Goal: Task Accomplishment & Management: Complete application form

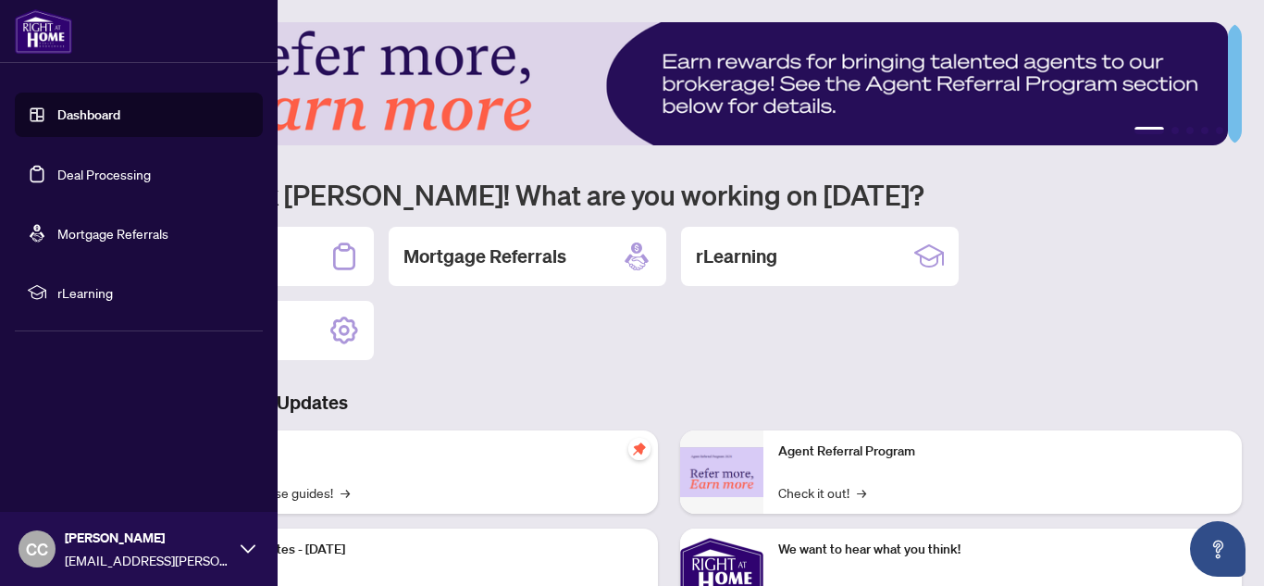
click at [57, 168] on link "Deal Processing" at bounding box center [103, 174] width 93 height 17
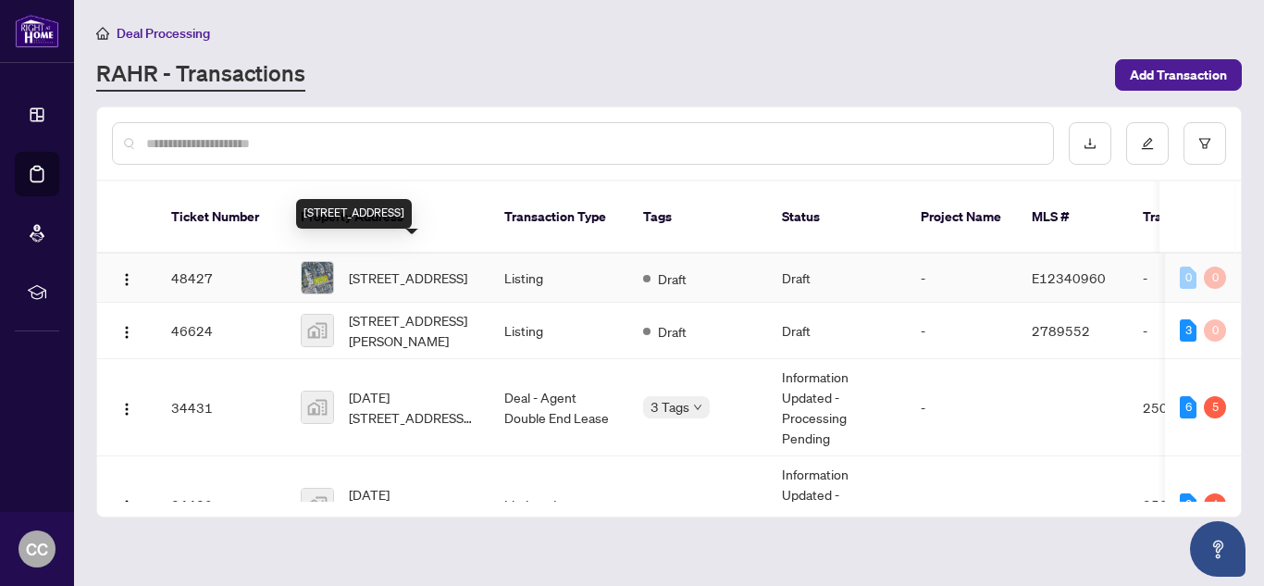
click at [428, 267] on span "[STREET_ADDRESS]" at bounding box center [408, 277] width 118 height 20
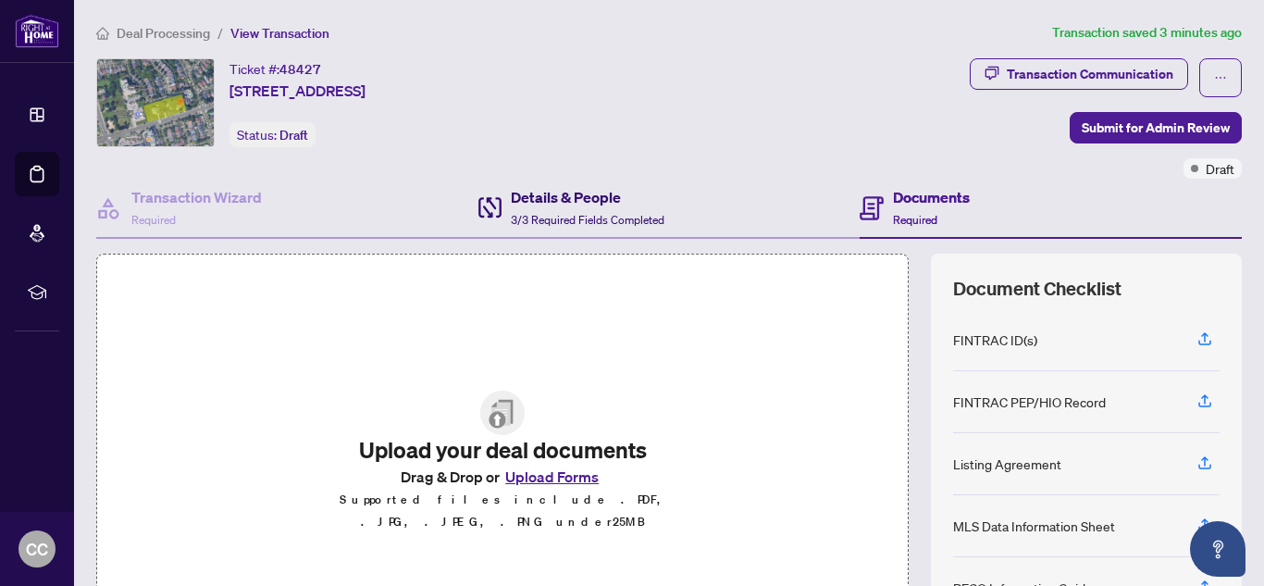
click at [567, 213] on span "3/3 Required Fields Completed" at bounding box center [588, 220] width 154 height 14
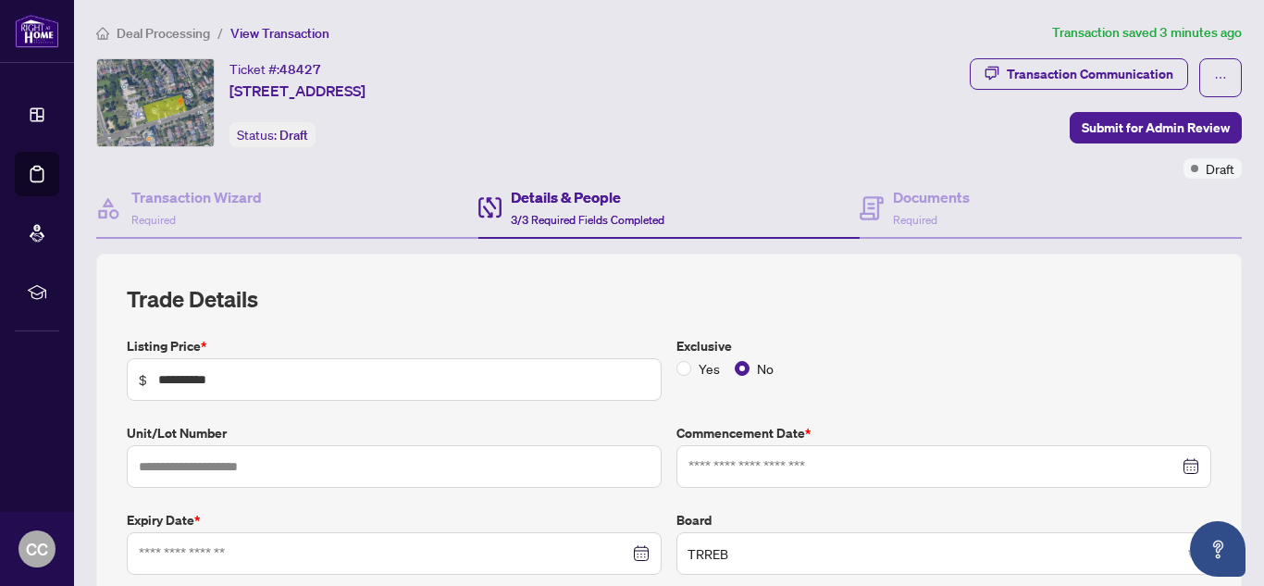
type input "**********"
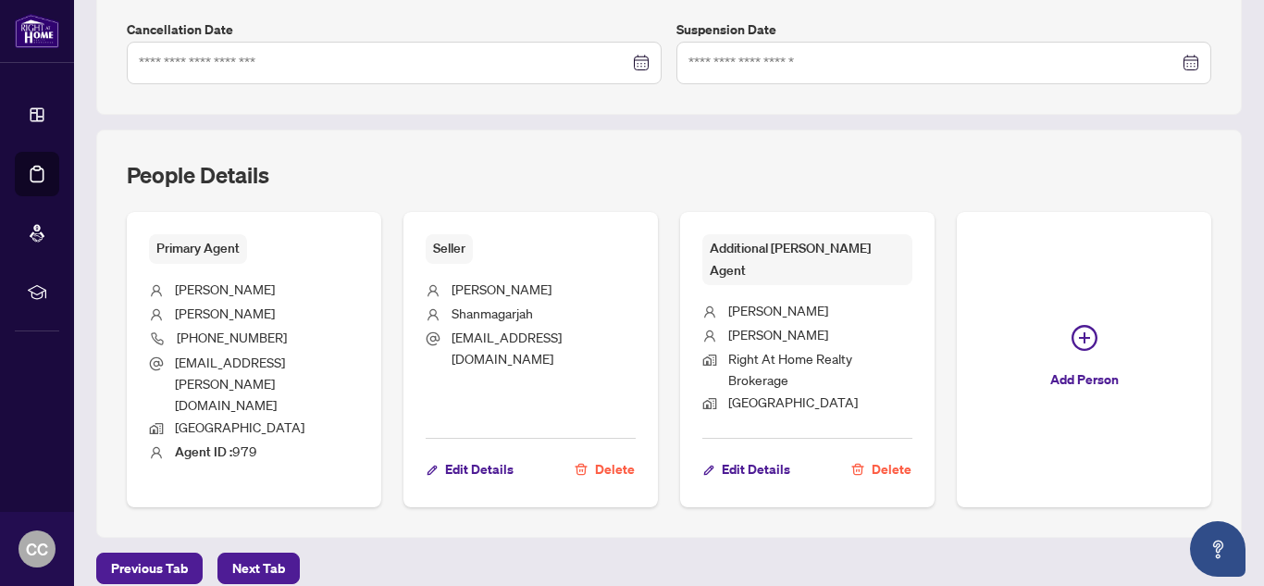
scroll to position [578, 0]
click at [752, 453] on span "Edit Details" at bounding box center [756, 468] width 68 height 30
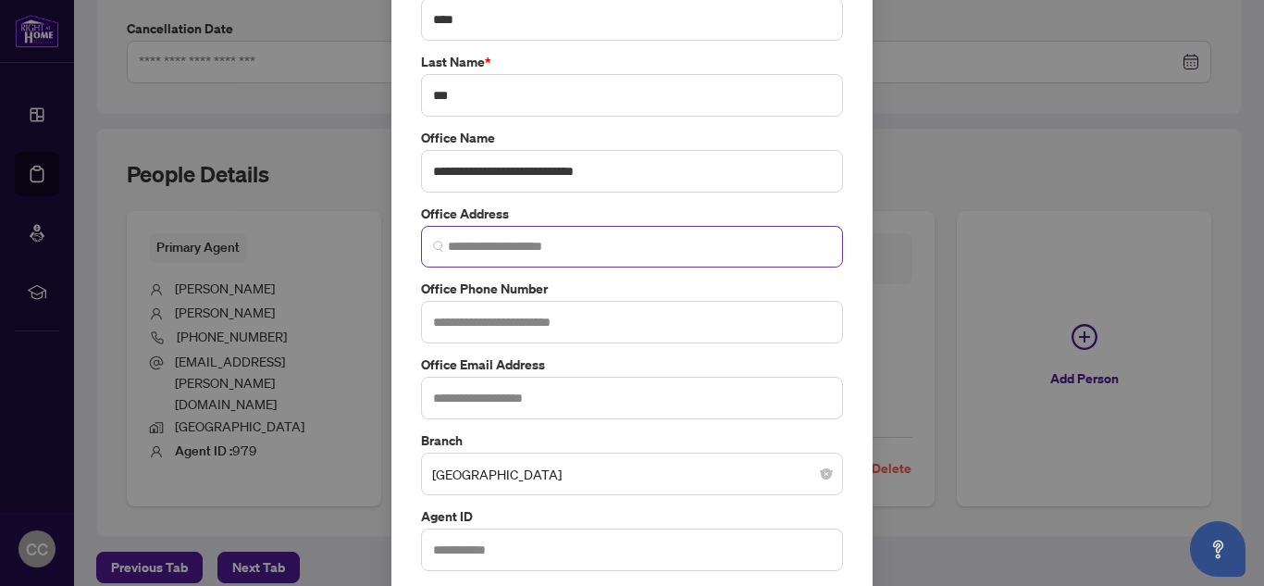
scroll to position [191, 0]
click at [483, 555] on input "text" at bounding box center [632, 548] width 422 height 43
paste input "****"
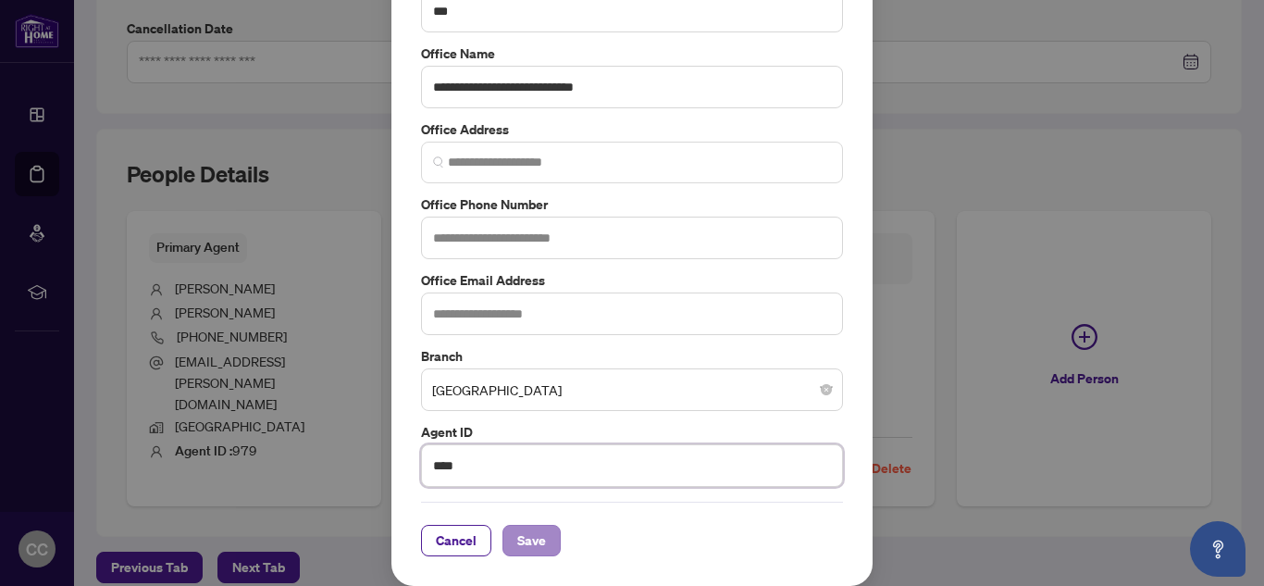
type input "****"
click at [523, 541] on span "Save" at bounding box center [531, 540] width 29 height 30
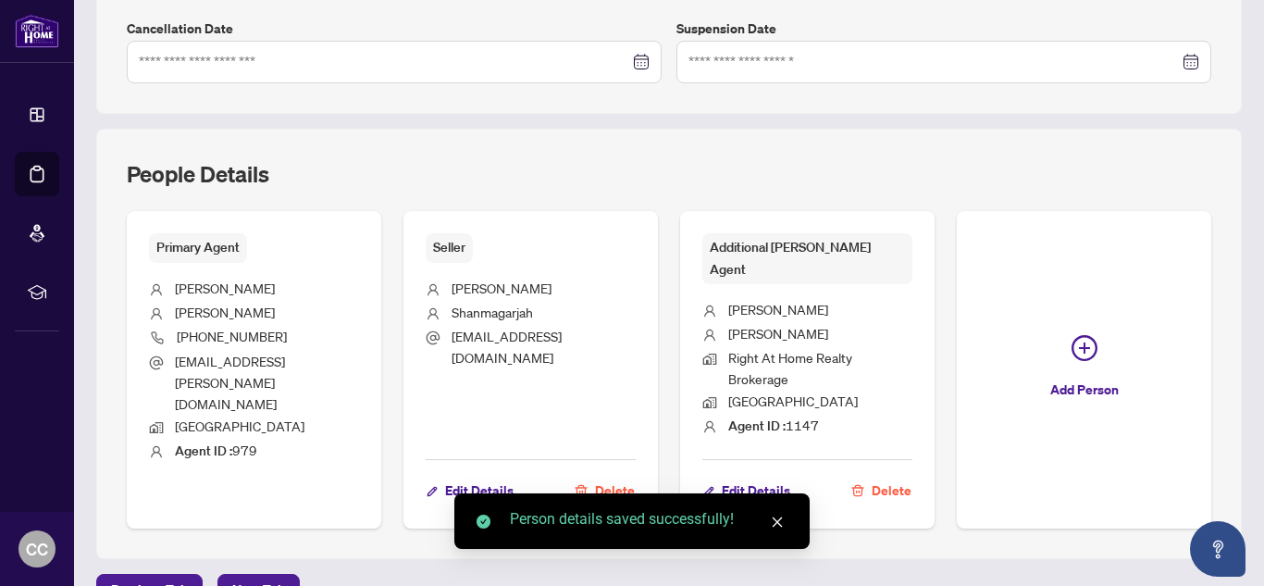
click at [969, 525] on div "People Details Primary Agent [PERSON_NAME] [PHONE_NUMBER] [EMAIL_ADDRESS][PERSO…" at bounding box center [668, 344] width 1145 height 430
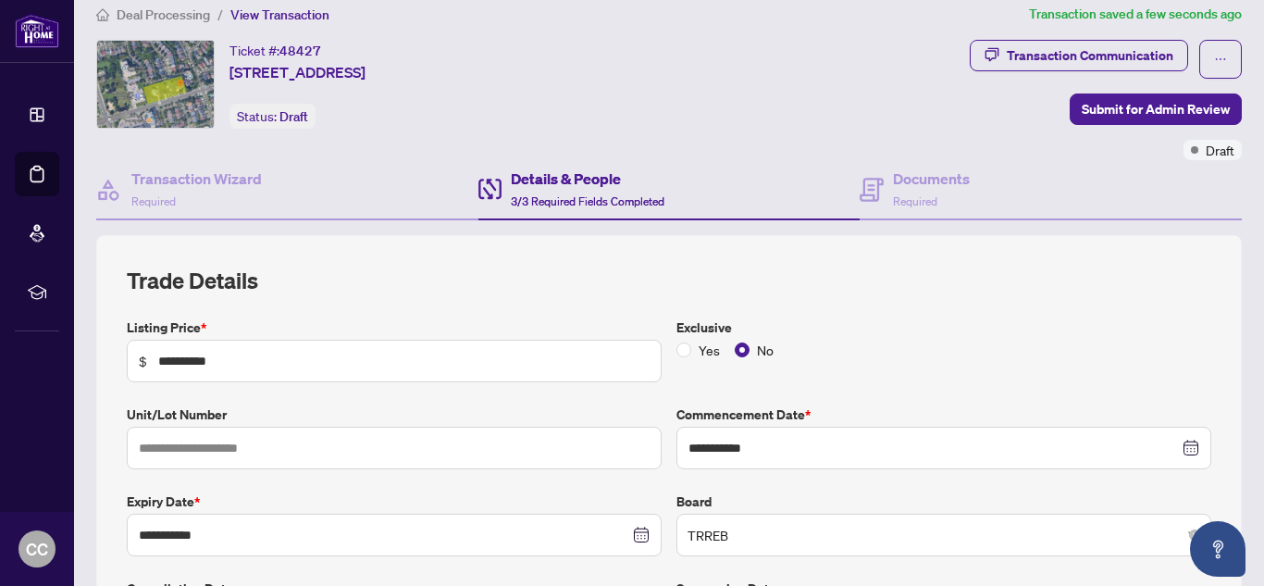
scroll to position [0, 0]
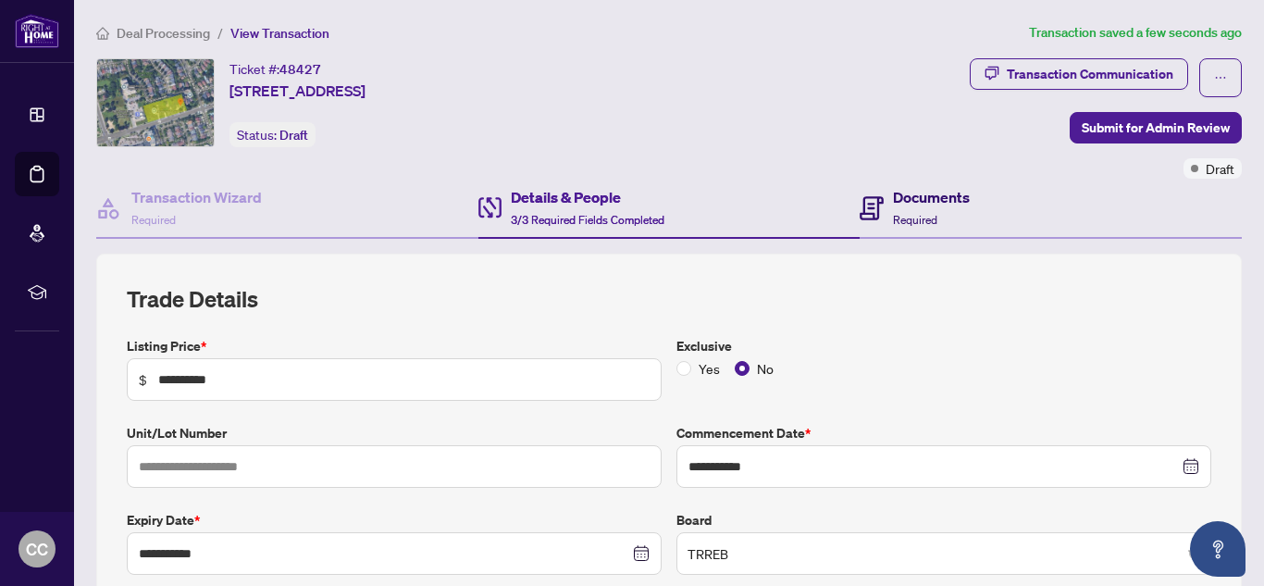
click at [907, 210] on div "Documents Required" at bounding box center [931, 207] width 77 height 43
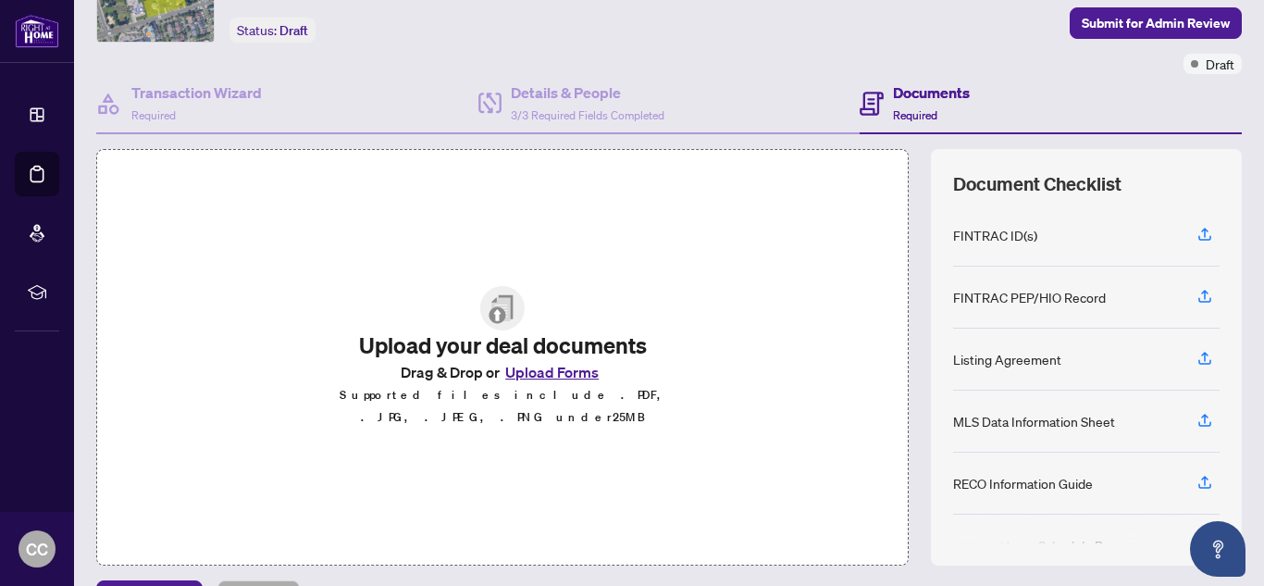
scroll to position [108, 0]
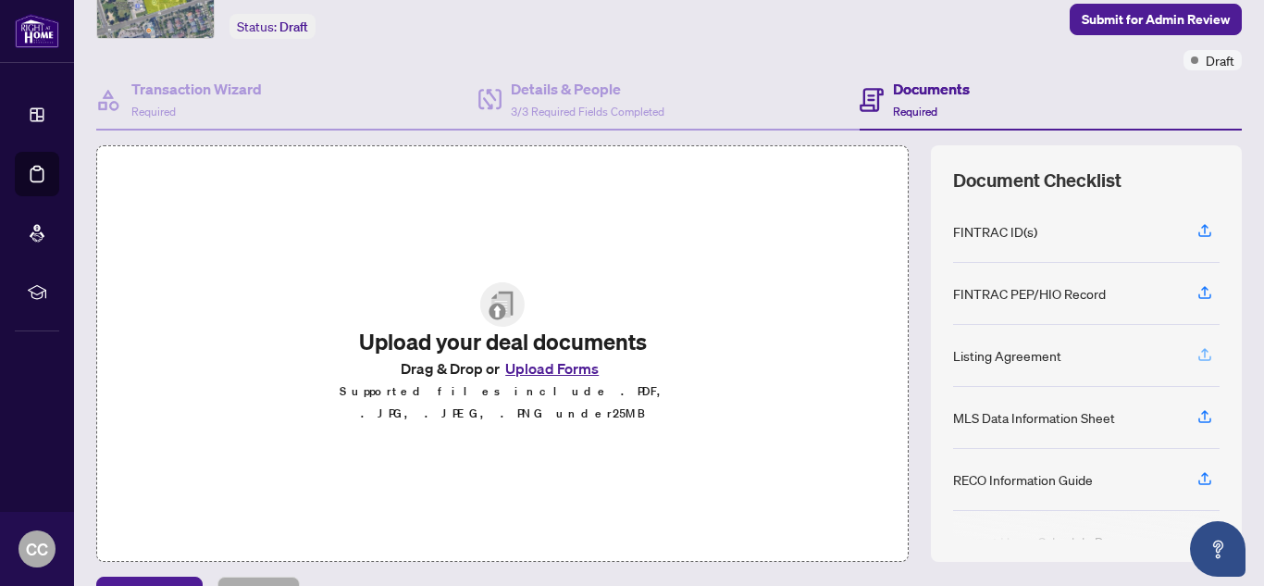
click at [1196, 353] on icon "button" at bounding box center [1204, 354] width 17 height 17
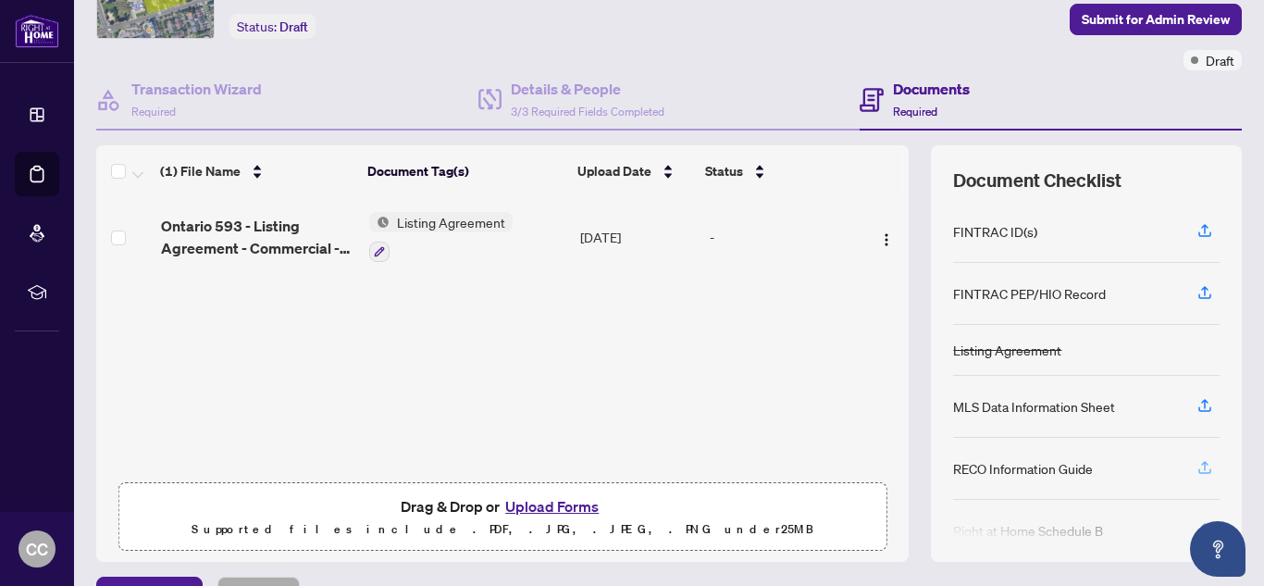
click at [1196, 465] on icon "button" at bounding box center [1204, 467] width 17 height 17
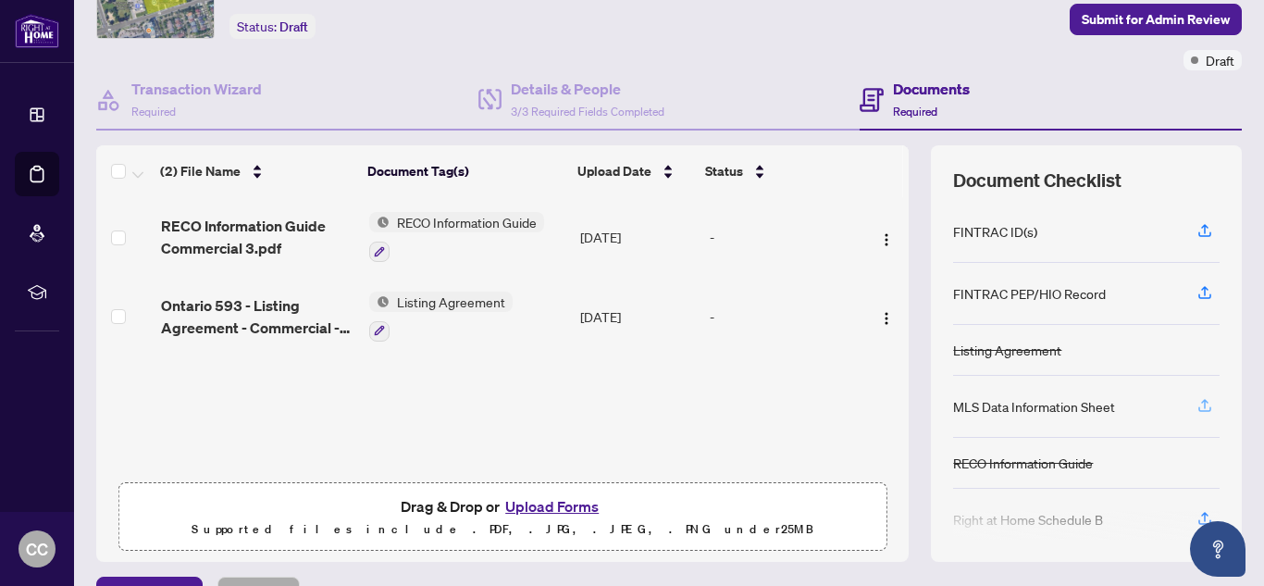
click at [1196, 406] on icon "button" at bounding box center [1204, 405] width 17 height 17
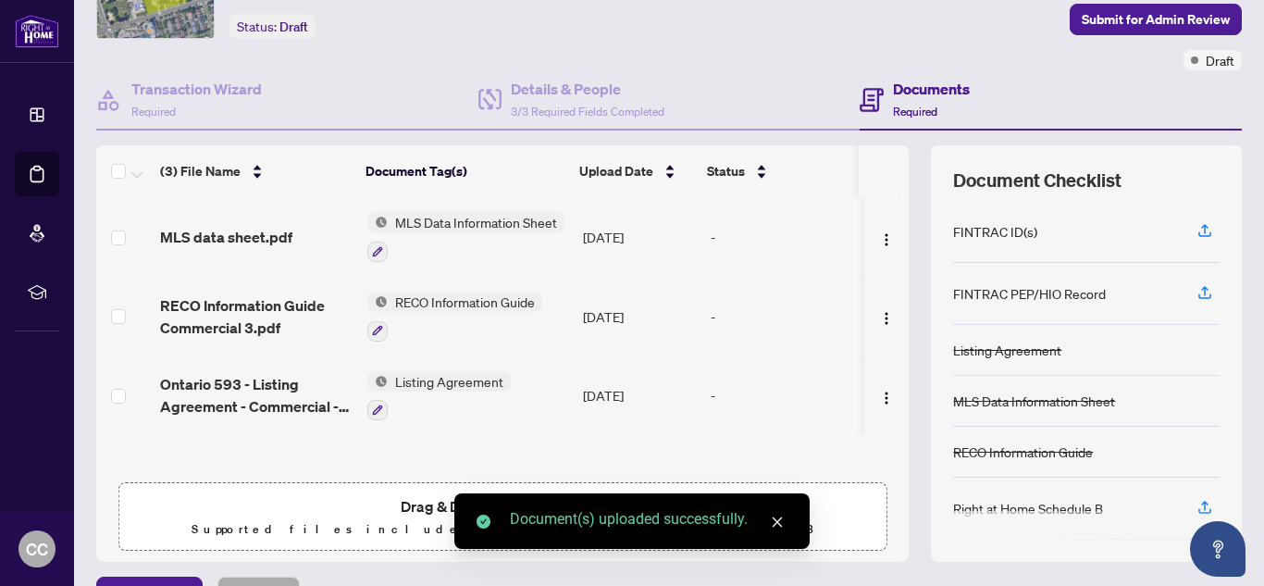
scroll to position [1, 0]
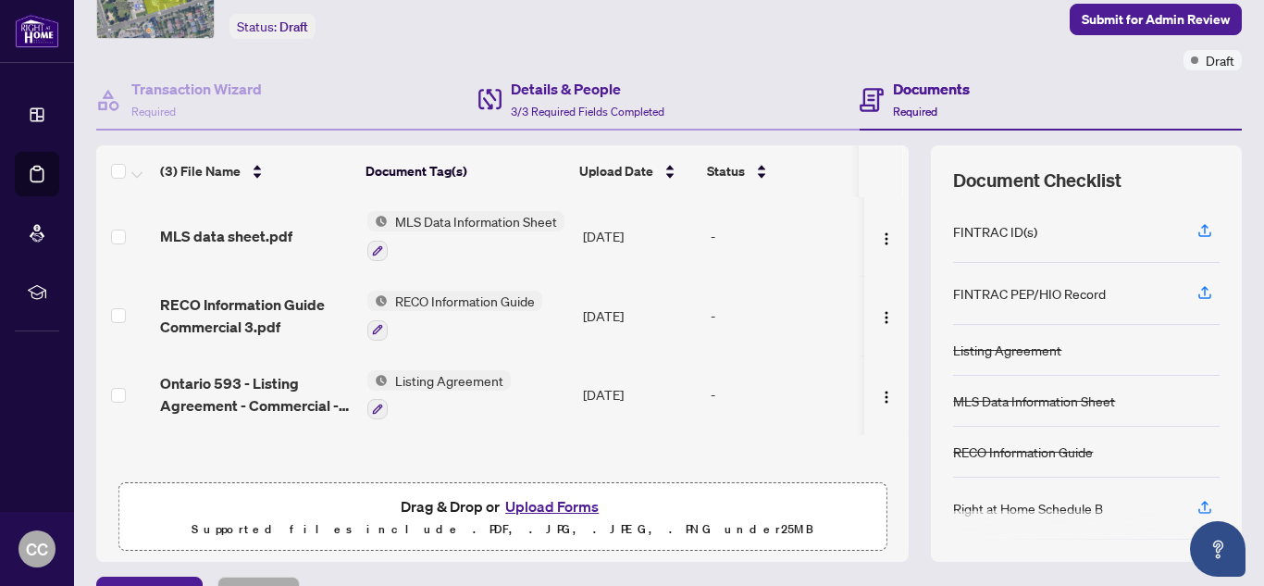
click at [548, 73] on div "Details & People 3/3 Required Fields Completed" at bounding box center [669, 100] width 382 height 60
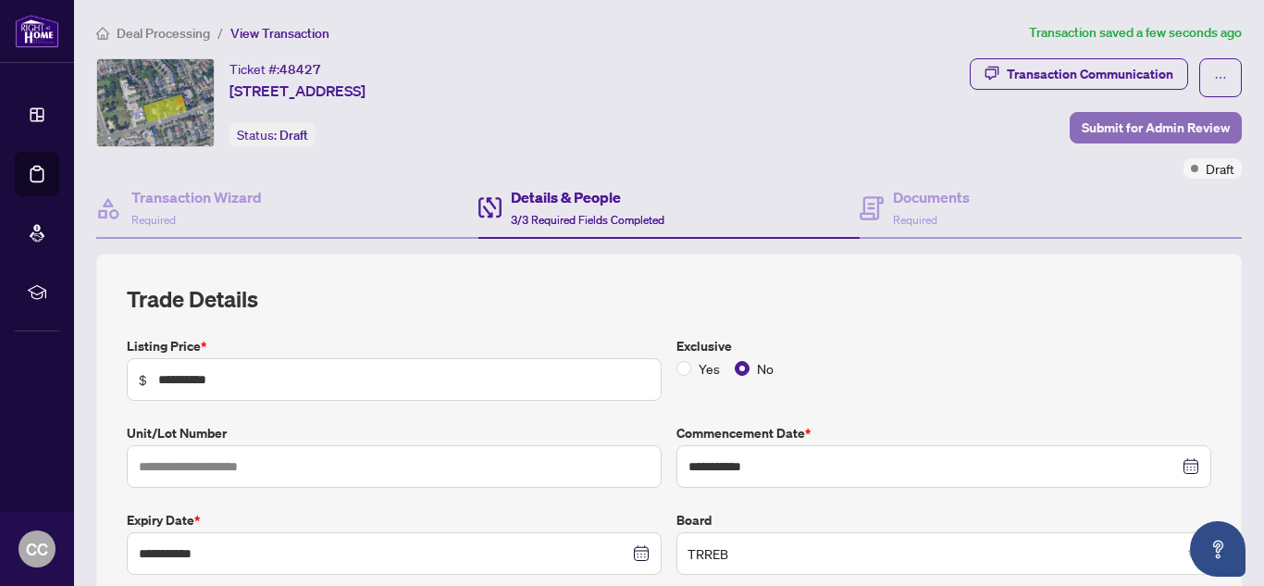
click at [1129, 119] on span "Submit for Admin Review" at bounding box center [1155, 128] width 148 height 30
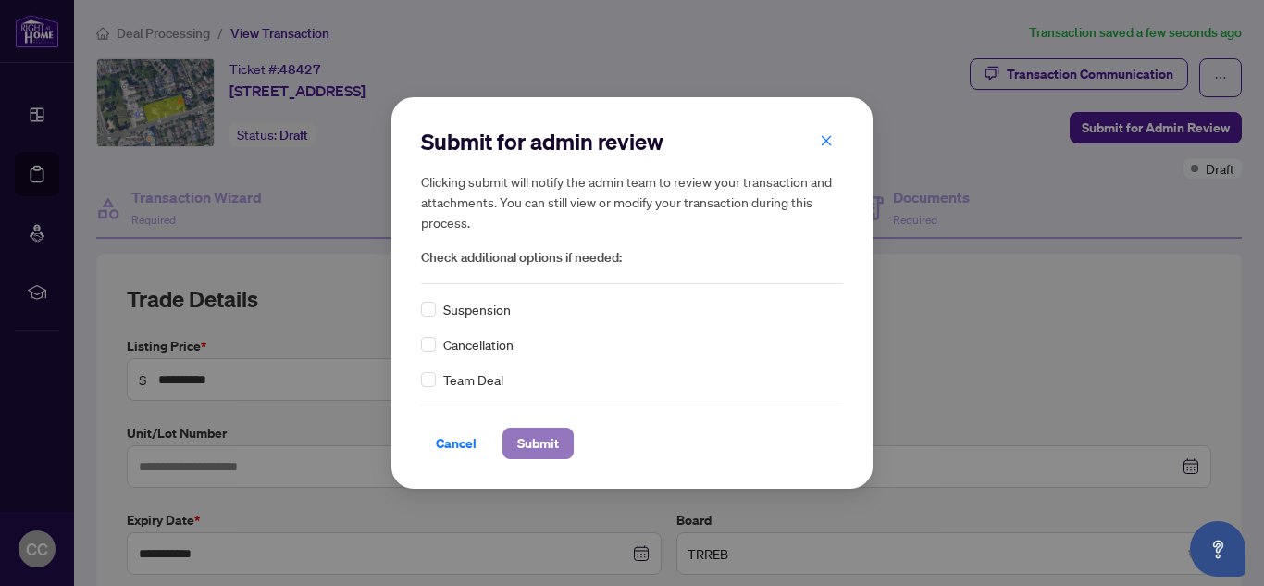
click at [549, 438] on span "Submit" at bounding box center [538, 443] width 42 height 30
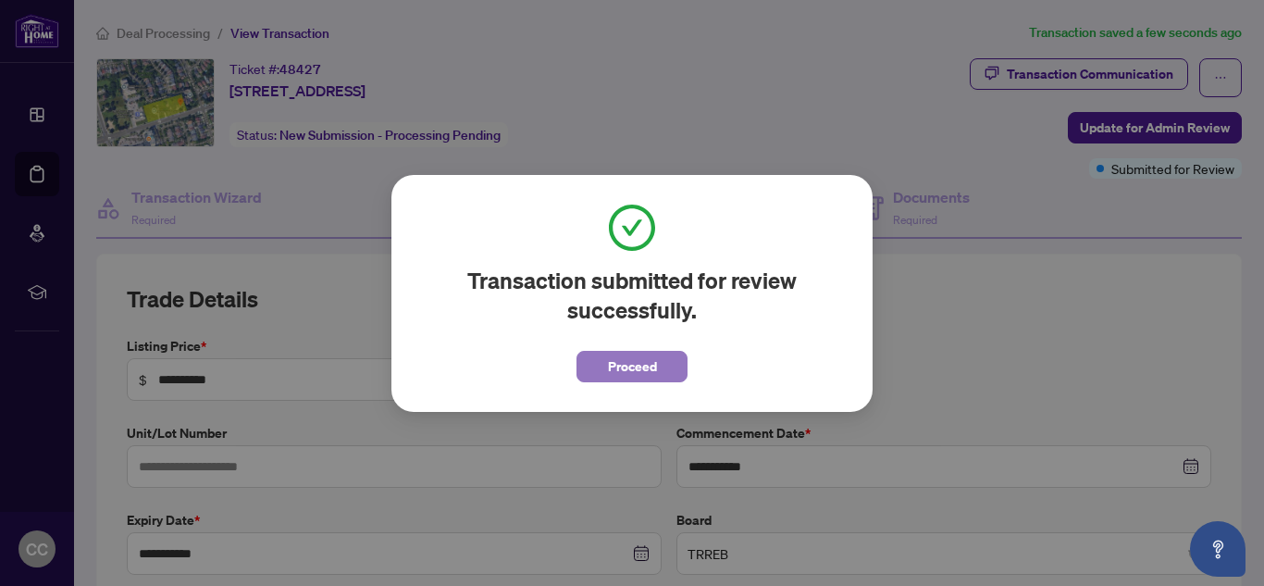
click at [620, 365] on span "Proceed" at bounding box center [632, 367] width 49 height 30
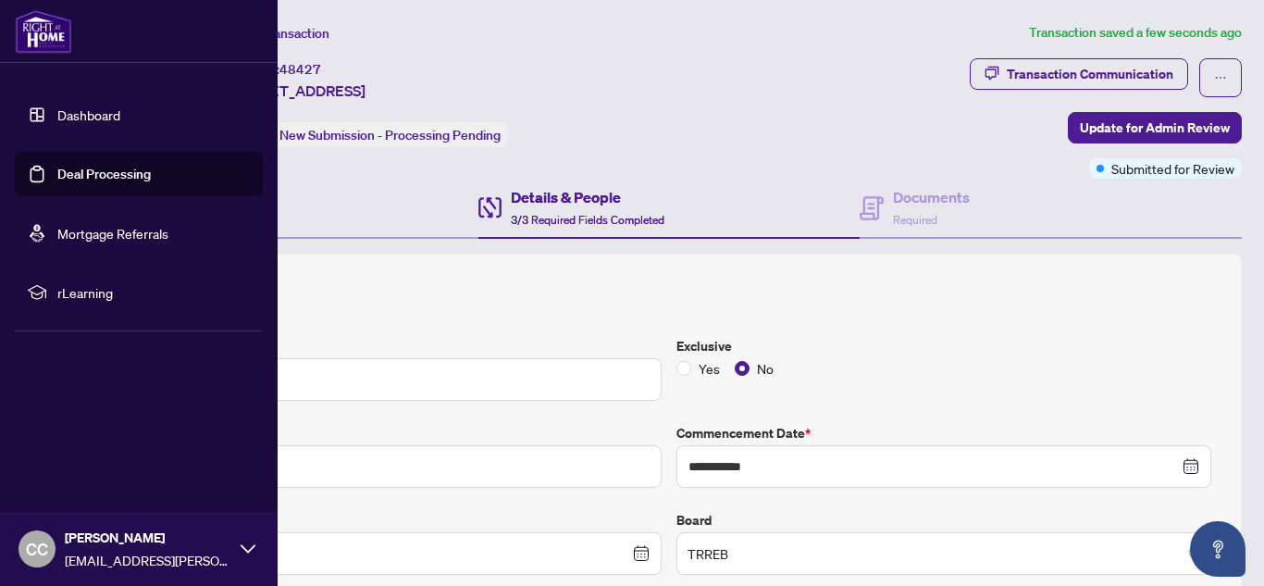
click at [57, 177] on link "Deal Processing" at bounding box center [103, 174] width 93 height 17
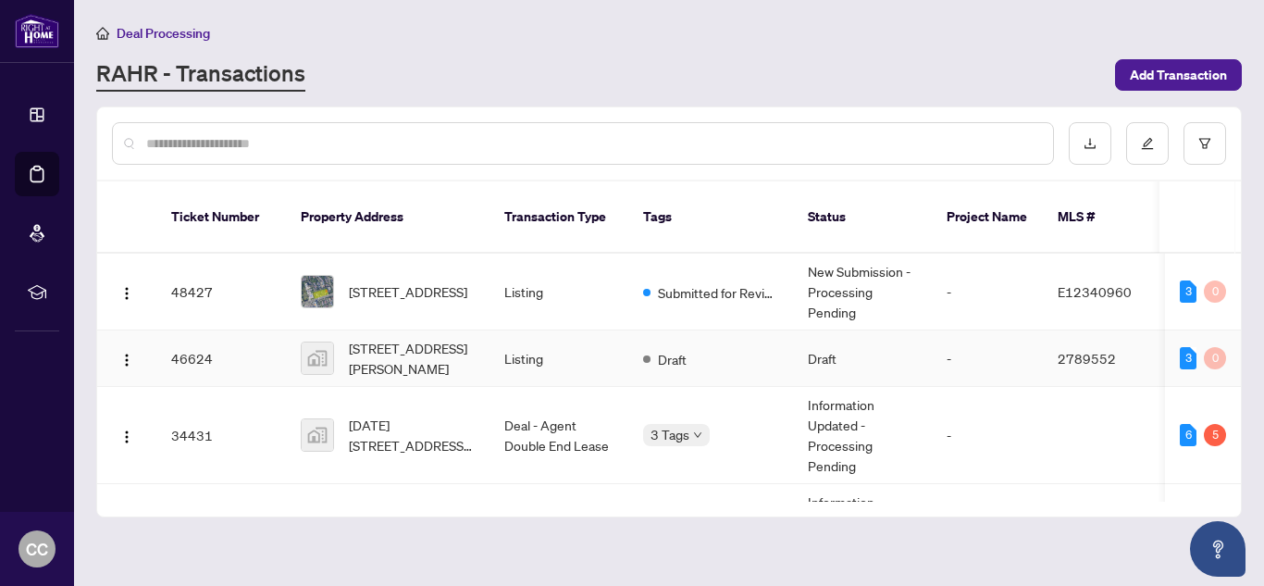
click at [414, 338] on span "[STREET_ADDRESS][PERSON_NAME]" at bounding box center [412, 358] width 126 height 41
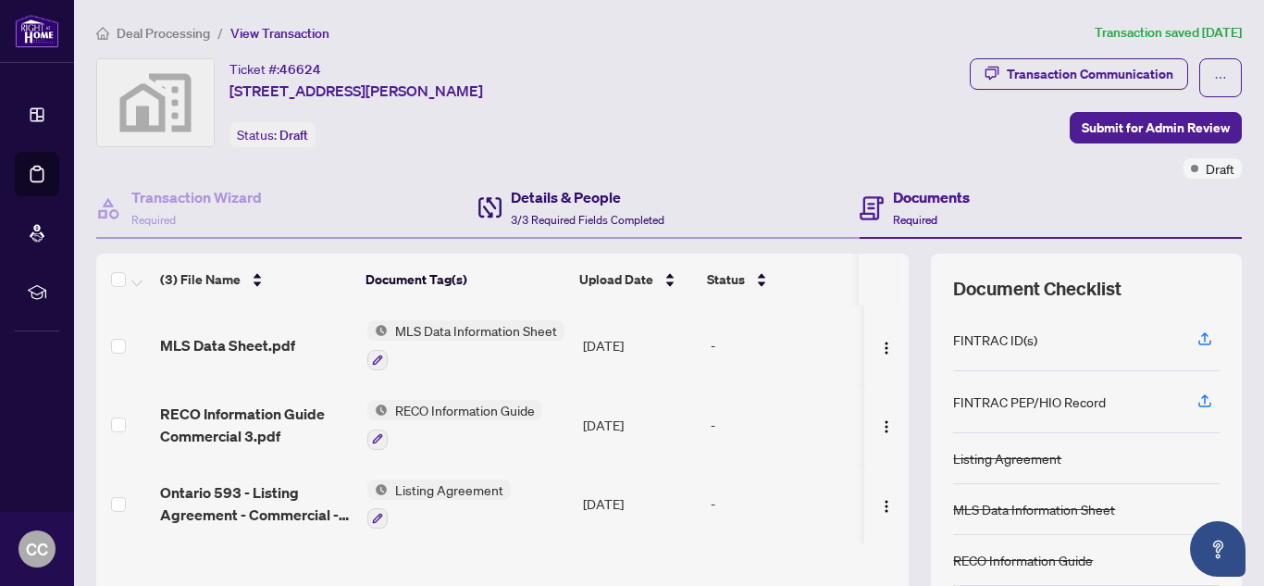
click at [577, 205] on h4 "Details & People" at bounding box center [588, 197] width 154 height 22
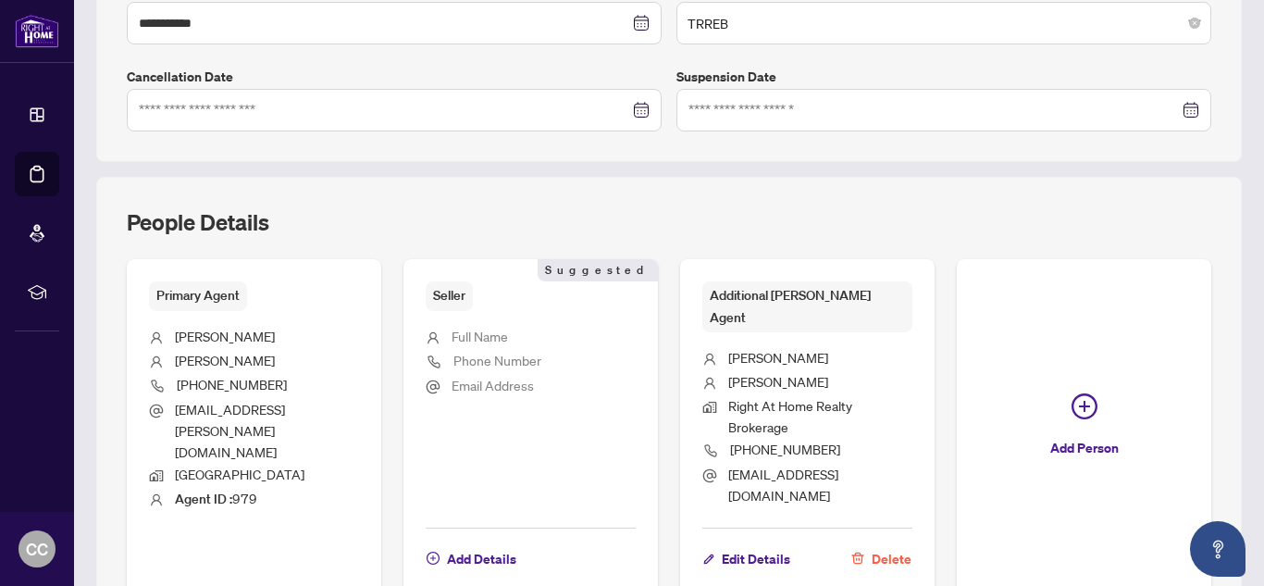
scroll to position [531, 0]
click at [741, 543] on span "Edit Details" at bounding box center [756, 558] width 68 height 30
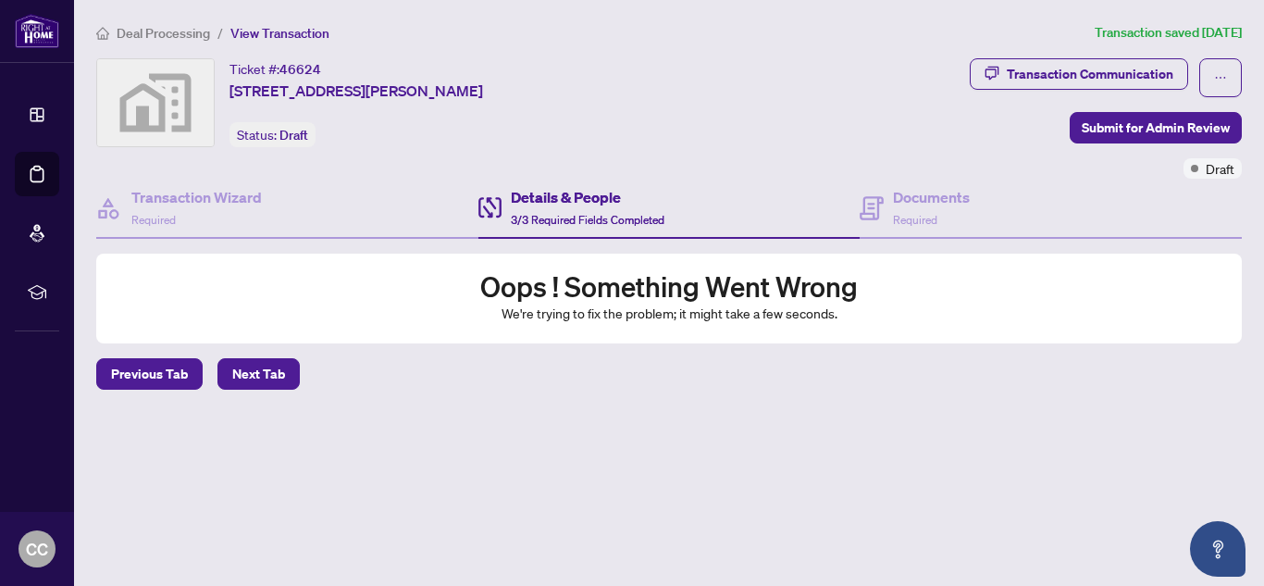
scroll to position [0, 0]
click at [554, 216] on span "3/3 Required Fields Completed" at bounding box center [588, 220] width 154 height 14
click at [939, 197] on h4 "Documents" at bounding box center [931, 197] width 77 height 22
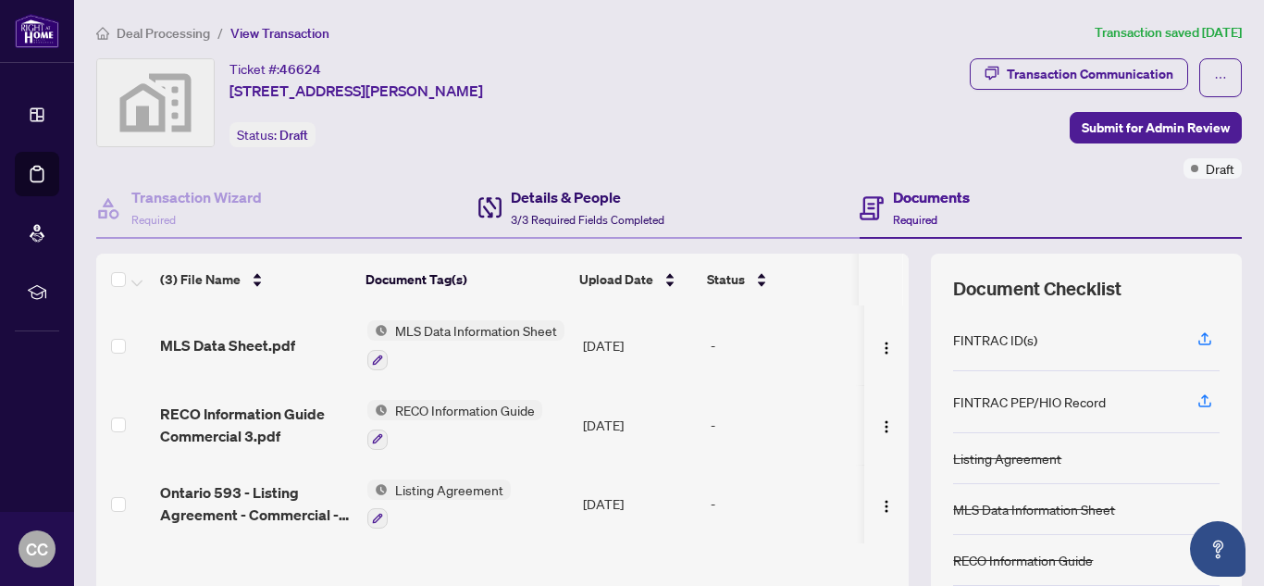
click at [586, 205] on h4 "Details & People" at bounding box center [588, 197] width 154 height 22
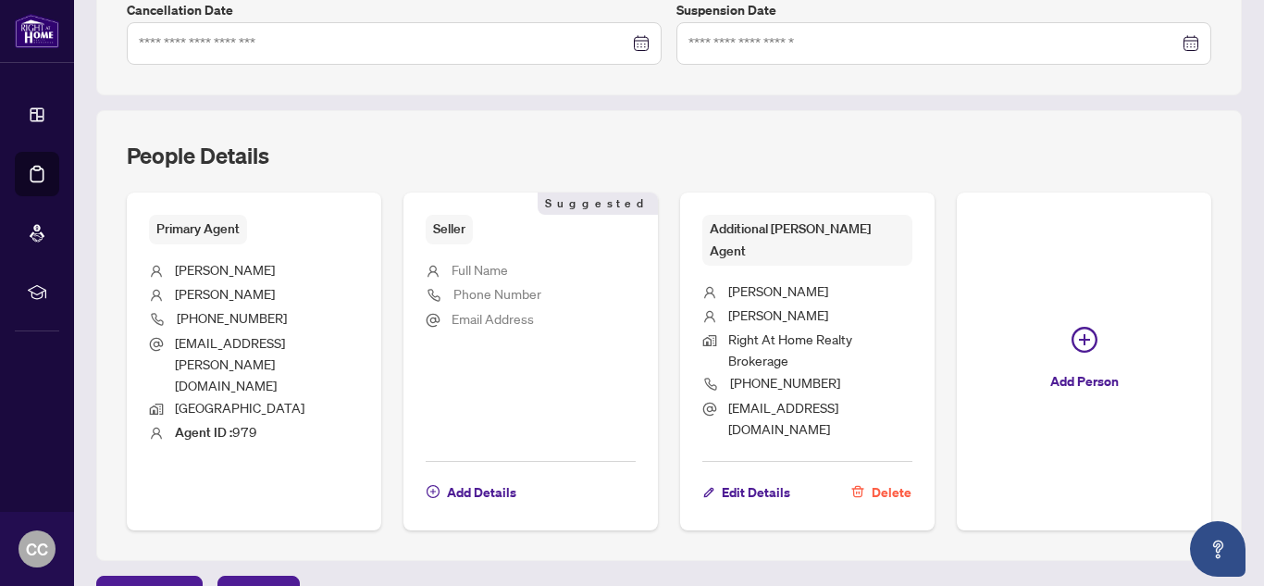
scroll to position [598, 0]
click at [733, 476] on span "Edit Details" at bounding box center [756, 491] width 68 height 30
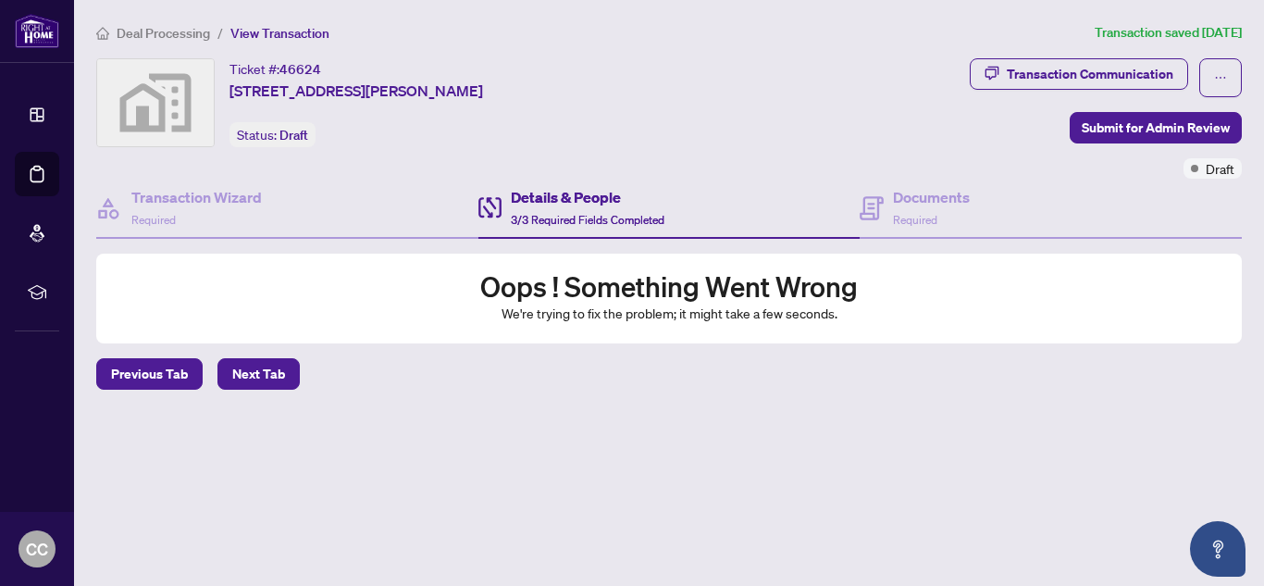
scroll to position [0, 0]
click at [924, 199] on h4 "Documents" at bounding box center [931, 197] width 77 height 22
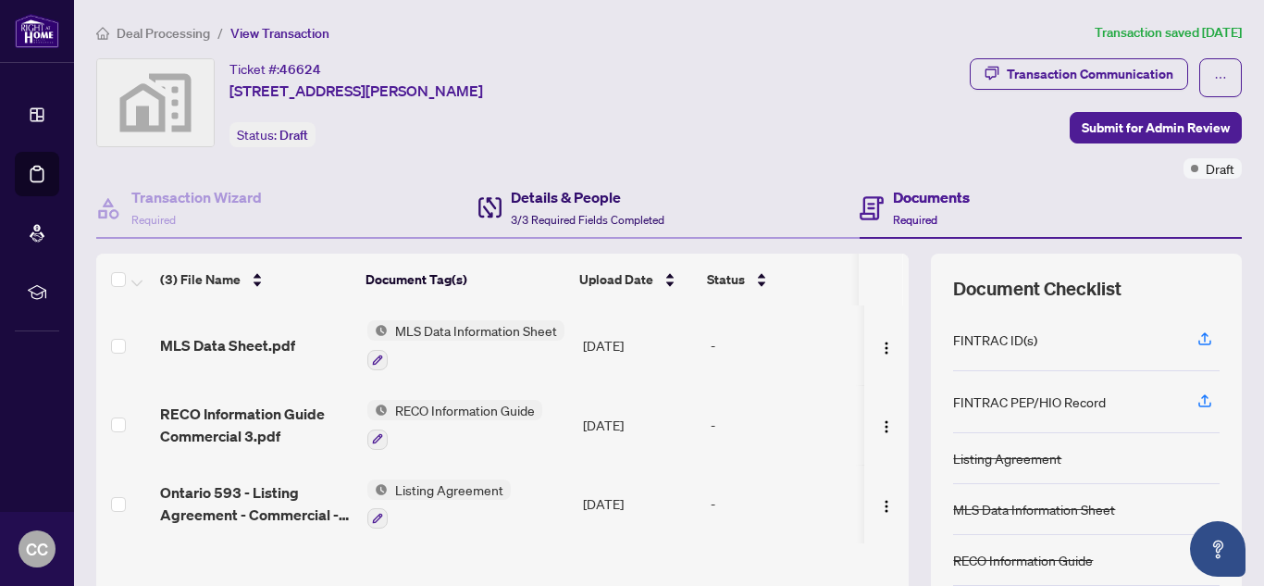
click at [594, 204] on h4 "Details & People" at bounding box center [588, 197] width 154 height 22
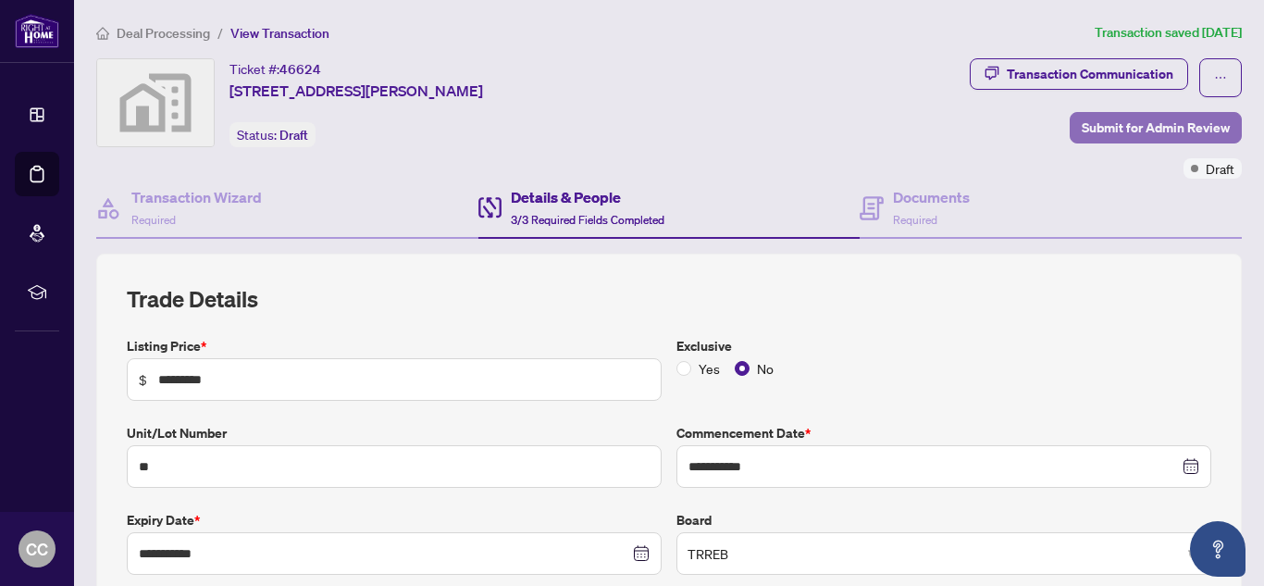
click at [1121, 120] on span "Submit for Admin Review" at bounding box center [1155, 128] width 148 height 30
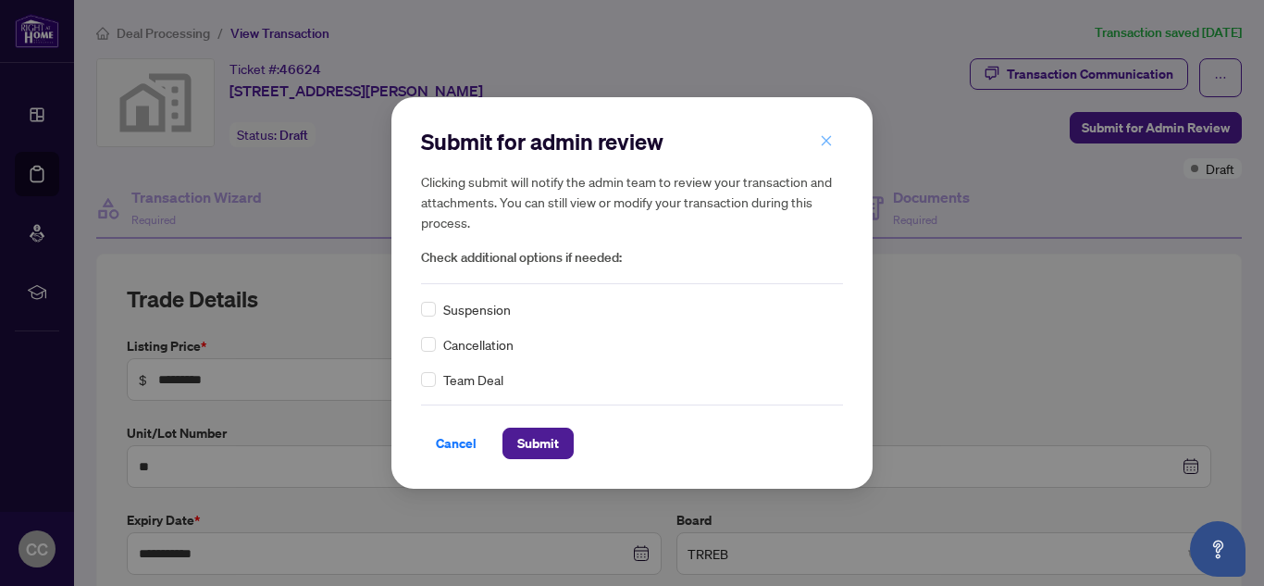
click at [826, 144] on icon "close" at bounding box center [826, 140] width 13 height 13
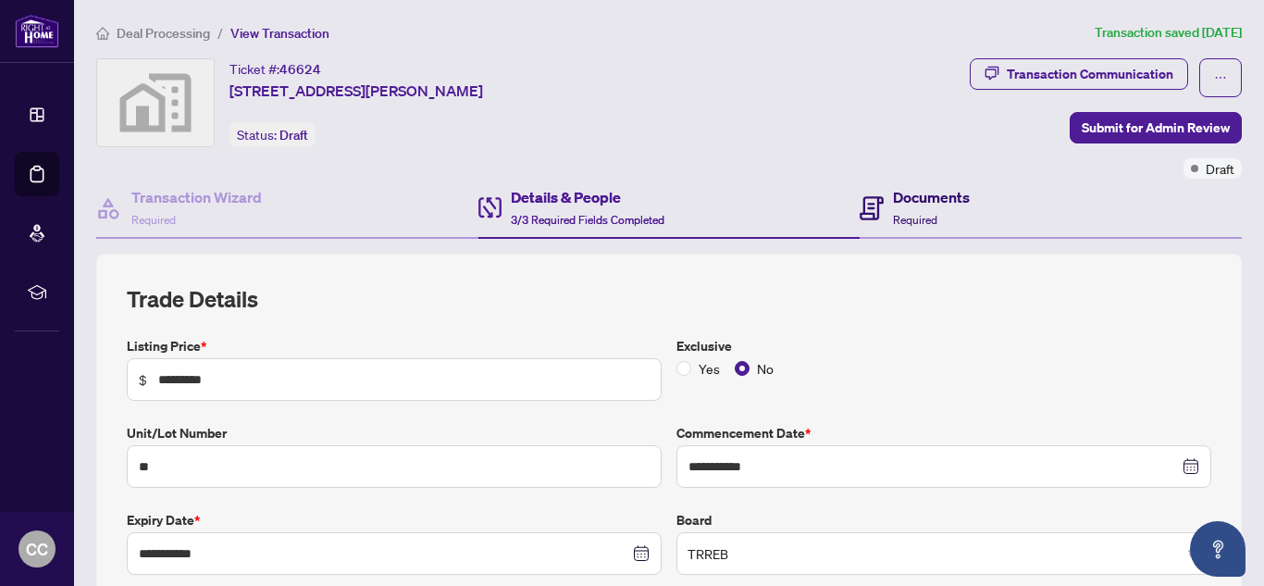
click at [923, 193] on h4 "Documents" at bounding box center [931, 197] width 77 height 22
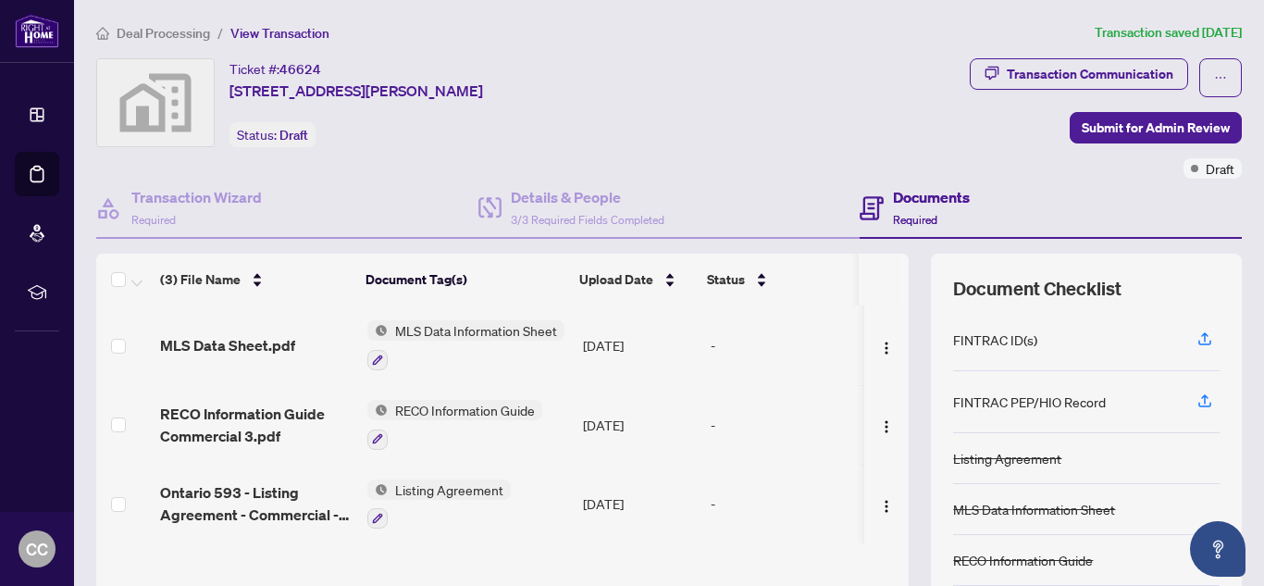
scroll to position [1, 0]
click at [1156, 119] on span "Submit for Admin Review" at bounding box center [1155, 128] width 148 height 30
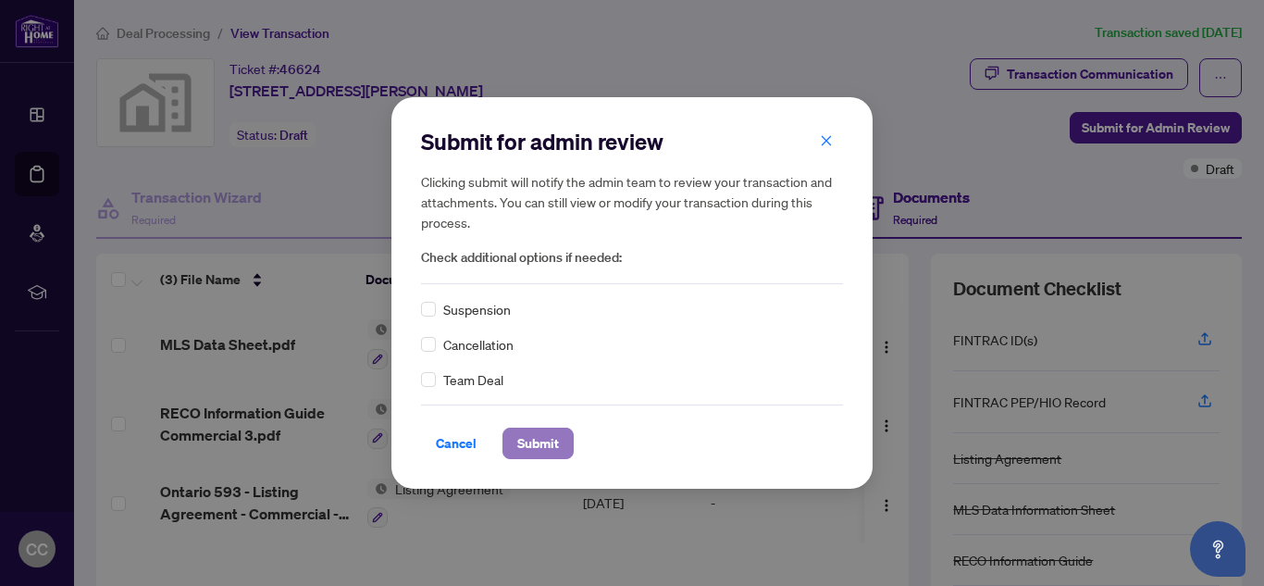
click at [559, 445] on span "Submit" at bounding box center [538, 443] width 42 height 30
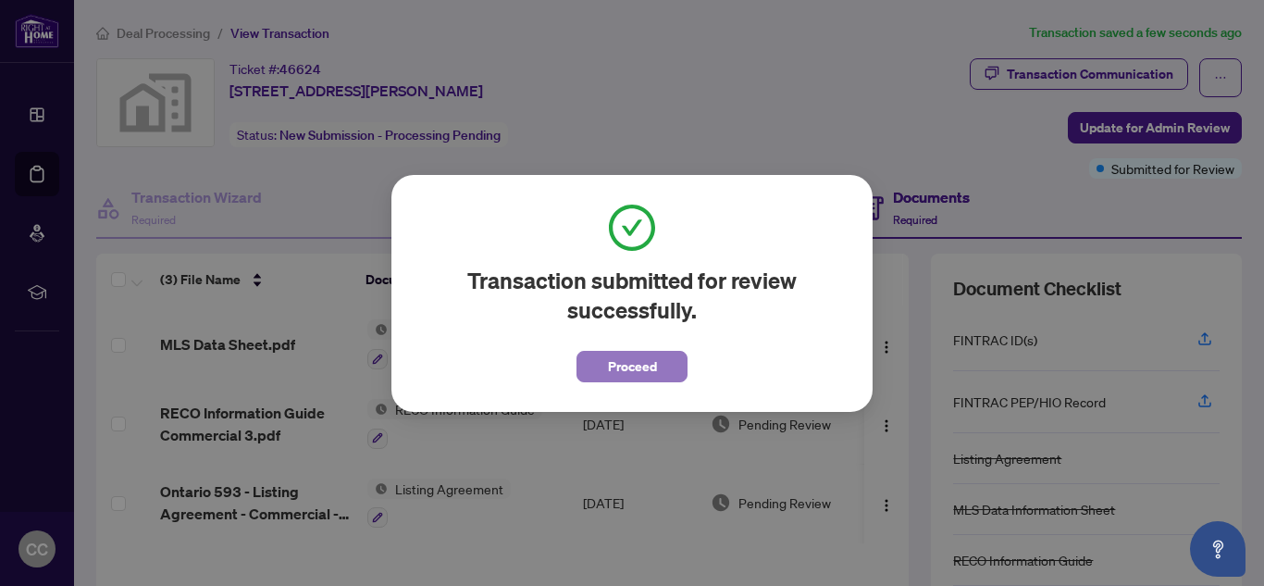
click at [611, 358] on span "Proceed" at bounding box center [632, 367] width 49 height 30
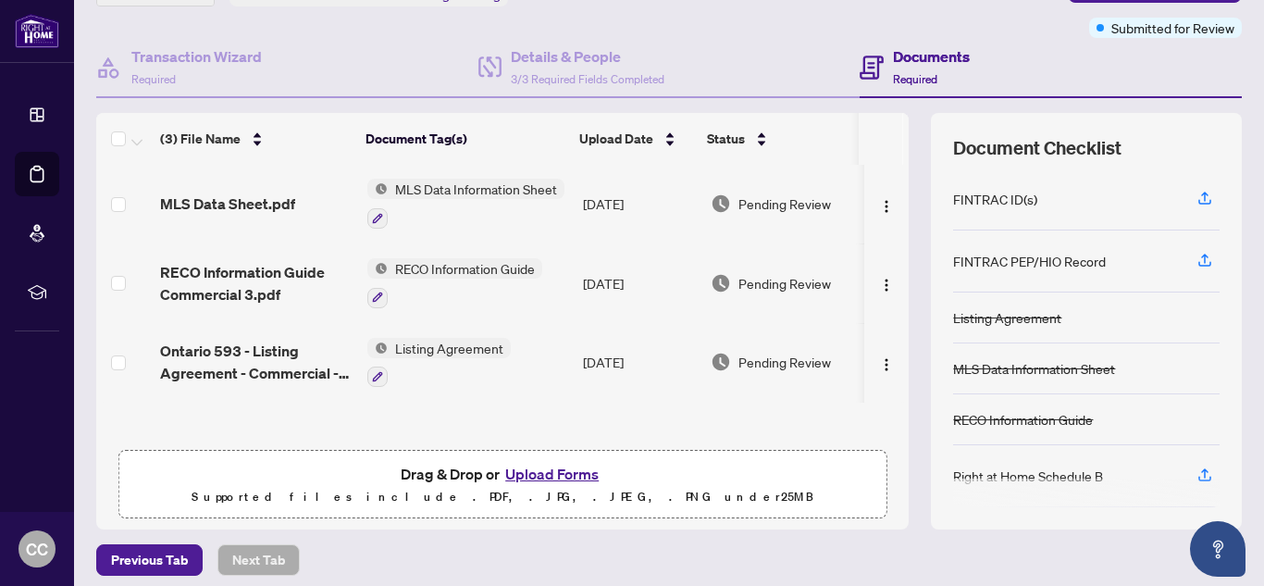
scroll to position [0, 0]
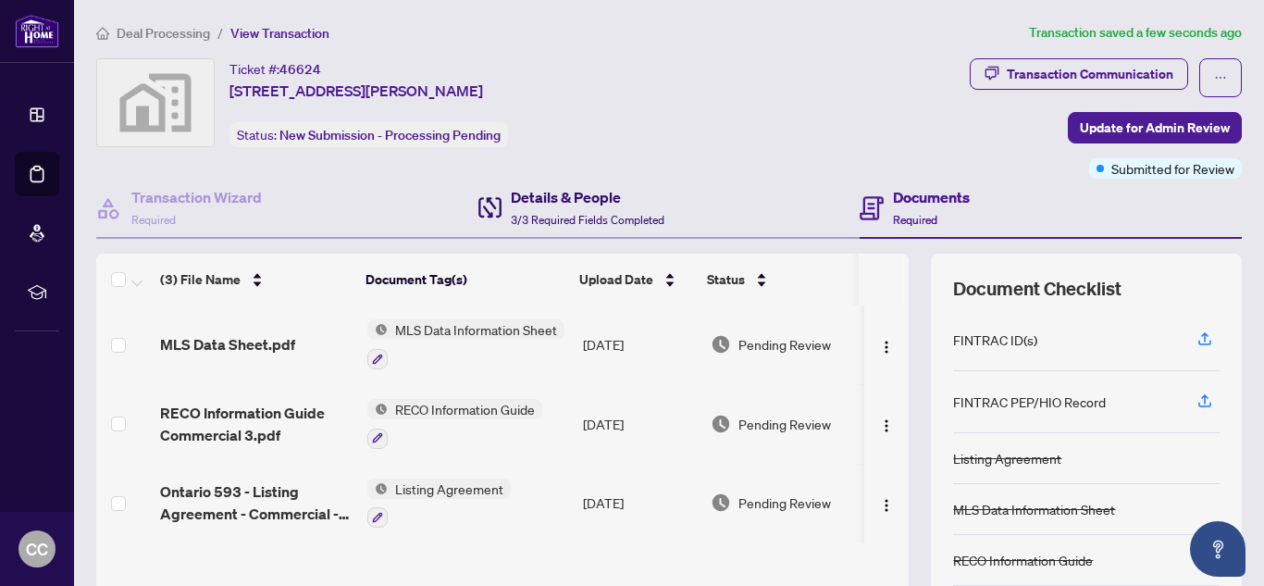
click at [588, 207] on div "Details & People 3/3 Required Fields Completed" at bounding box center [588, 207] width 154 height 43
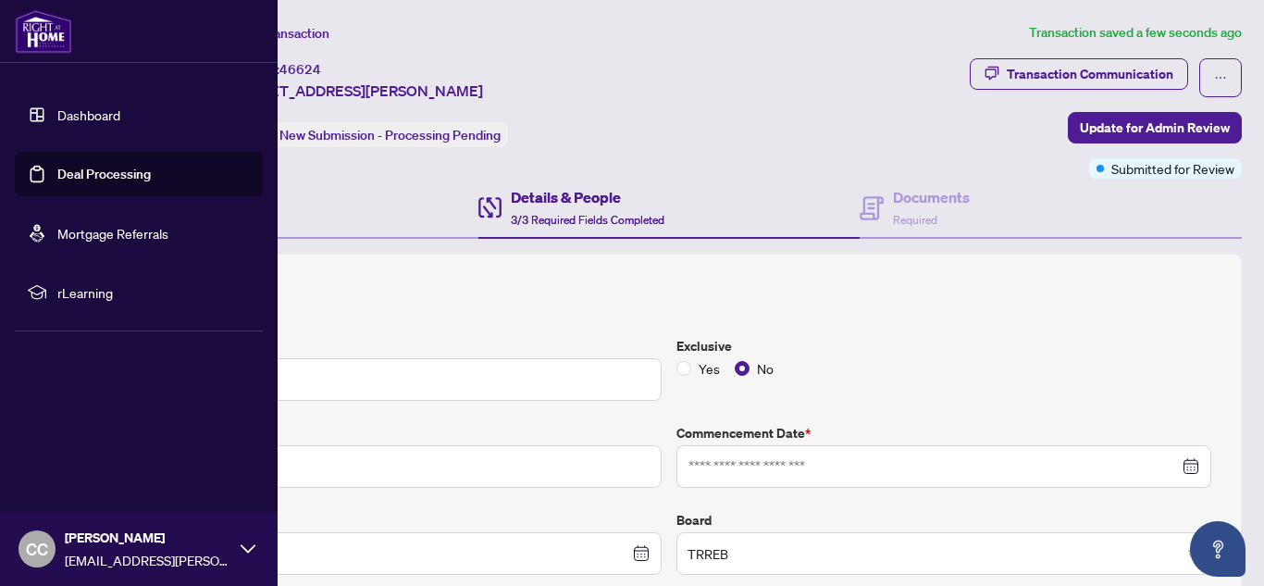
type input "**********"
click at [57, 166] on link "Deal Processing" at bounding box center [103, 174] width 93 height 17
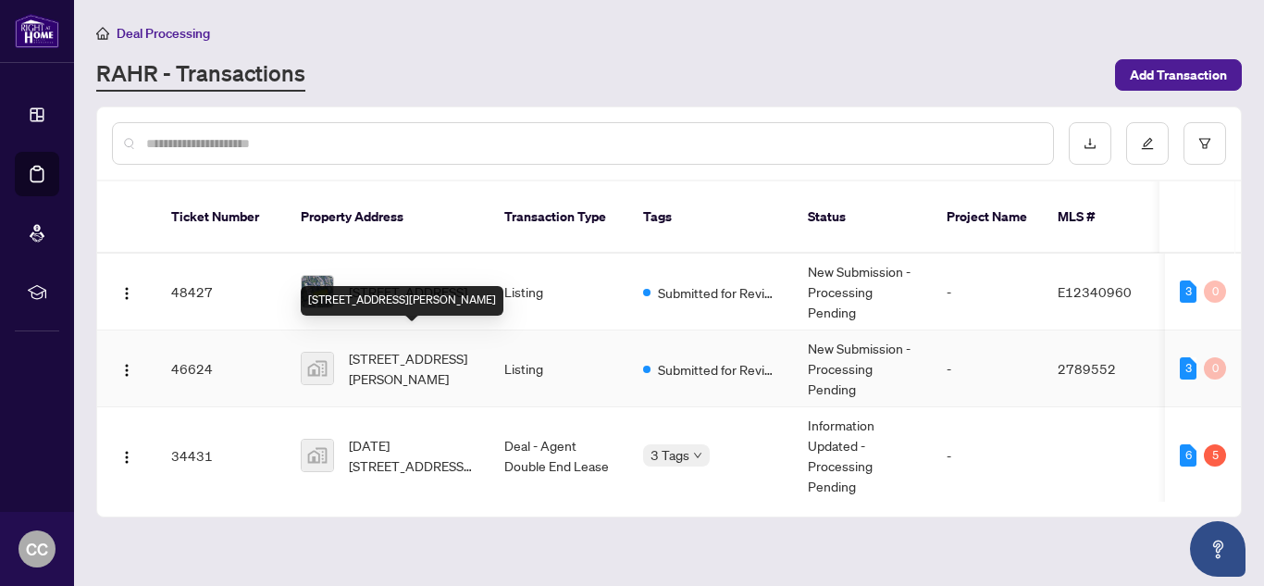
click at [378, 356] on span "[STREET_ADDRESS][PERSON_NAME]" at bounding box center [412, 368] width 126 height 41
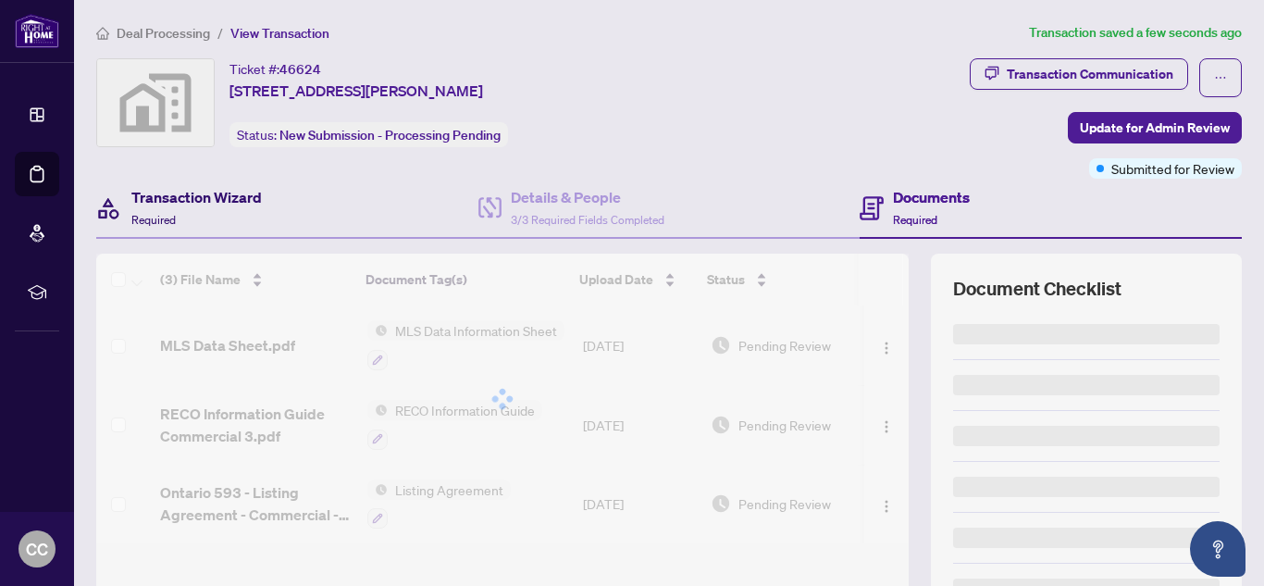
click at [225, 220] on div "Transaction Wizard Required" at bounding box center [196, 207] width 130 height 43
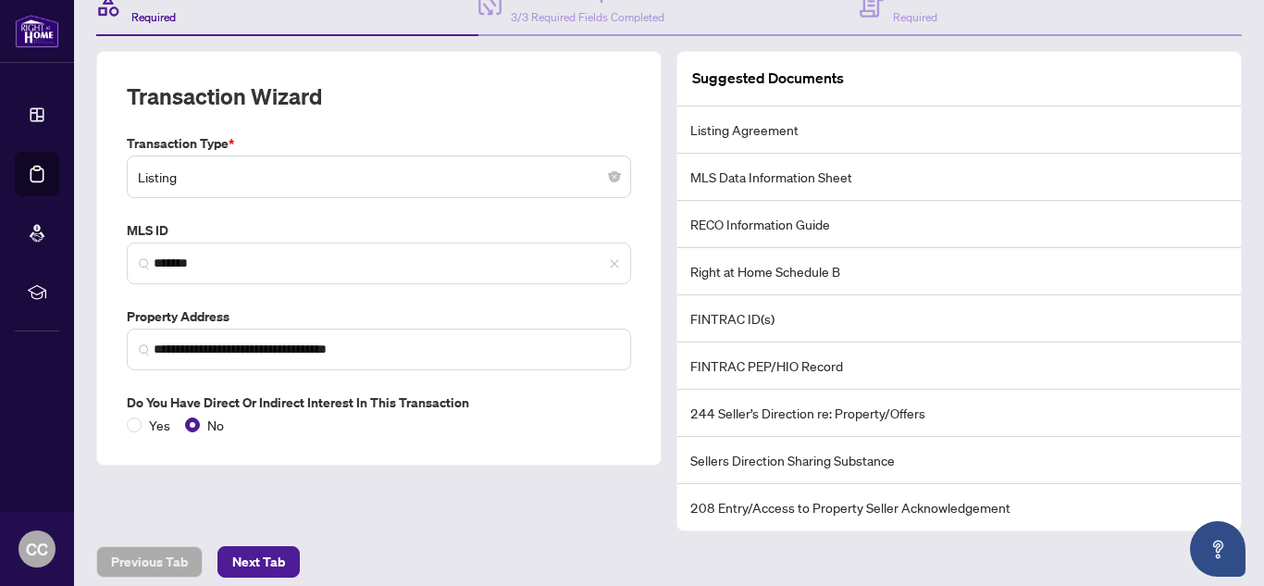
scroll to position [204, 0]
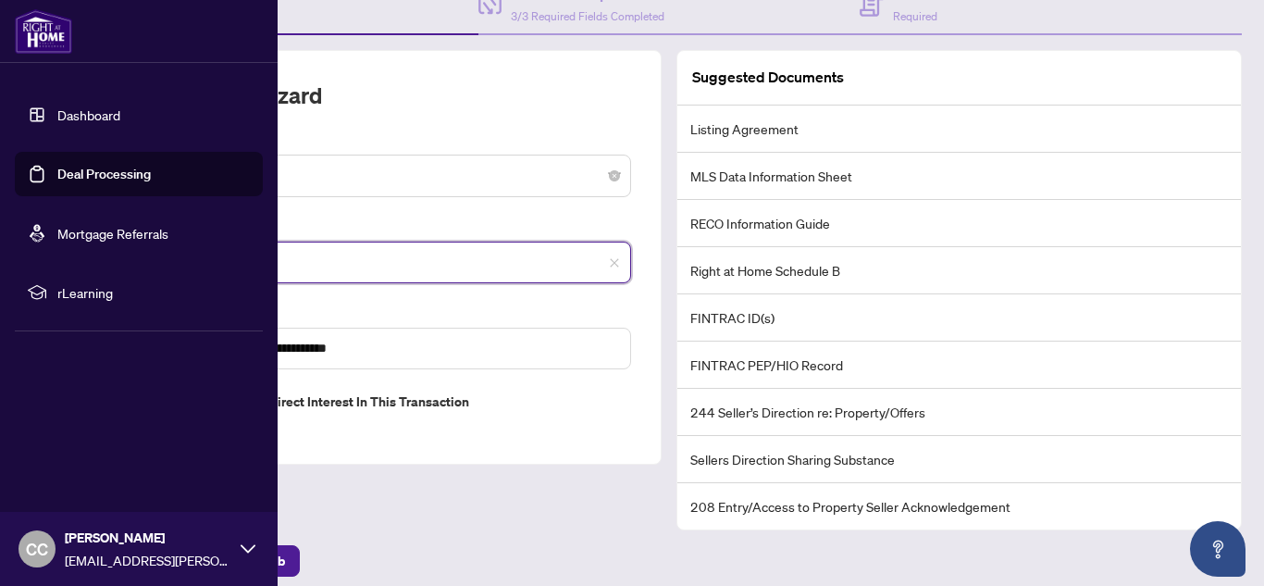
drag, startPoint x: 232, startPoint y: 266, endPoint x: 4, endPoint y: 278, distance: 228.8
click at [4, 278] on div "**********" at bounding box center [632, 293] width 1264 height 586
paste input "**"
type input "*********"
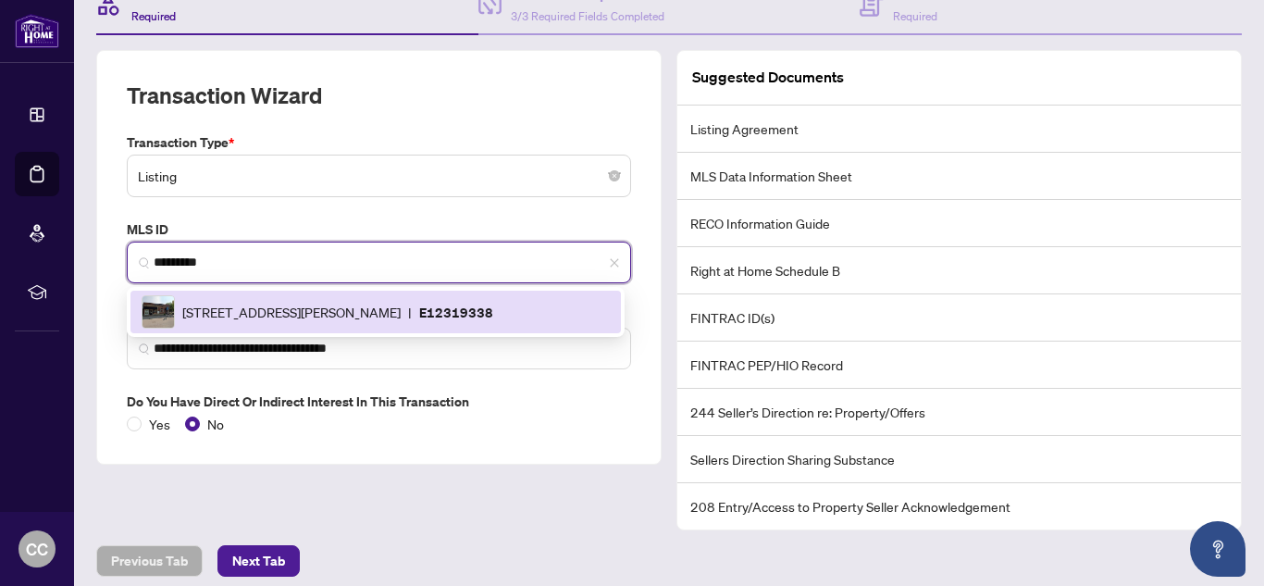
click at [286, 313] on span "[STREET_ADDRESS][PERSON_NAME]" at bounding box center [291, 312] width 218 height 20
type input "**********"
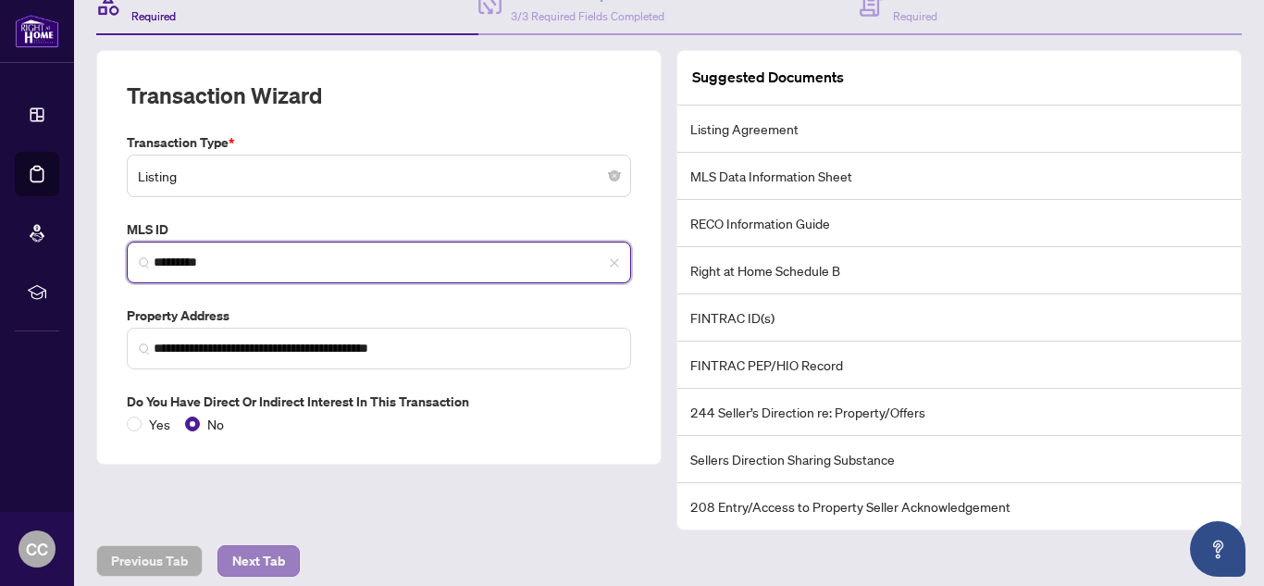
type input "*********"
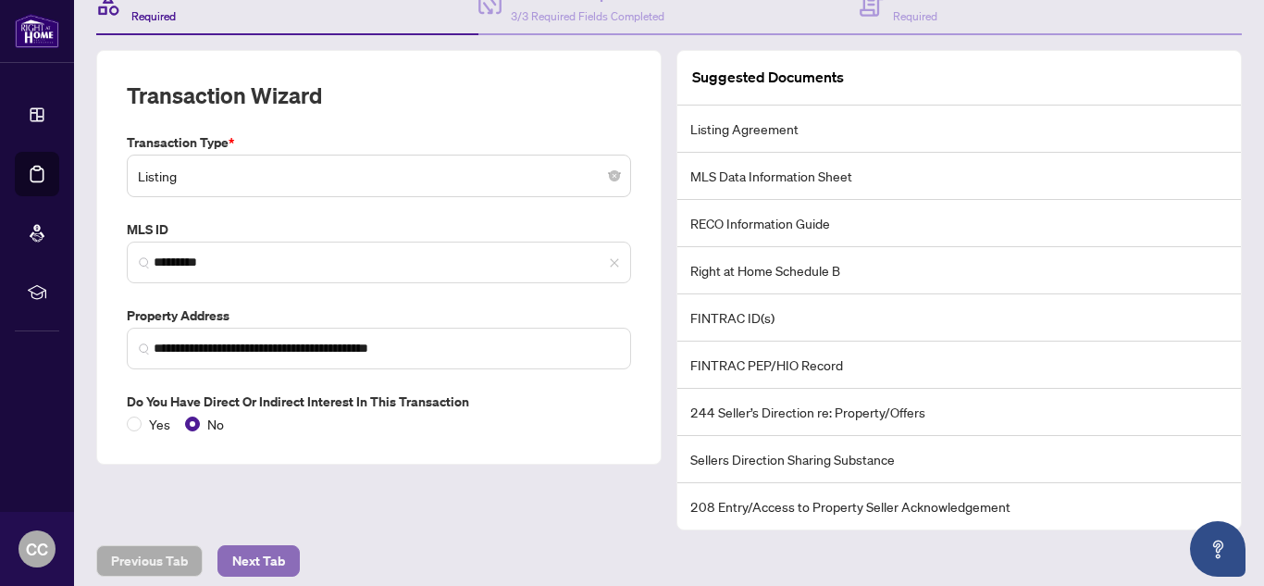
click at [275, 556] on span "Next Tab" at bounding box center [258, 561] width 53 height 30
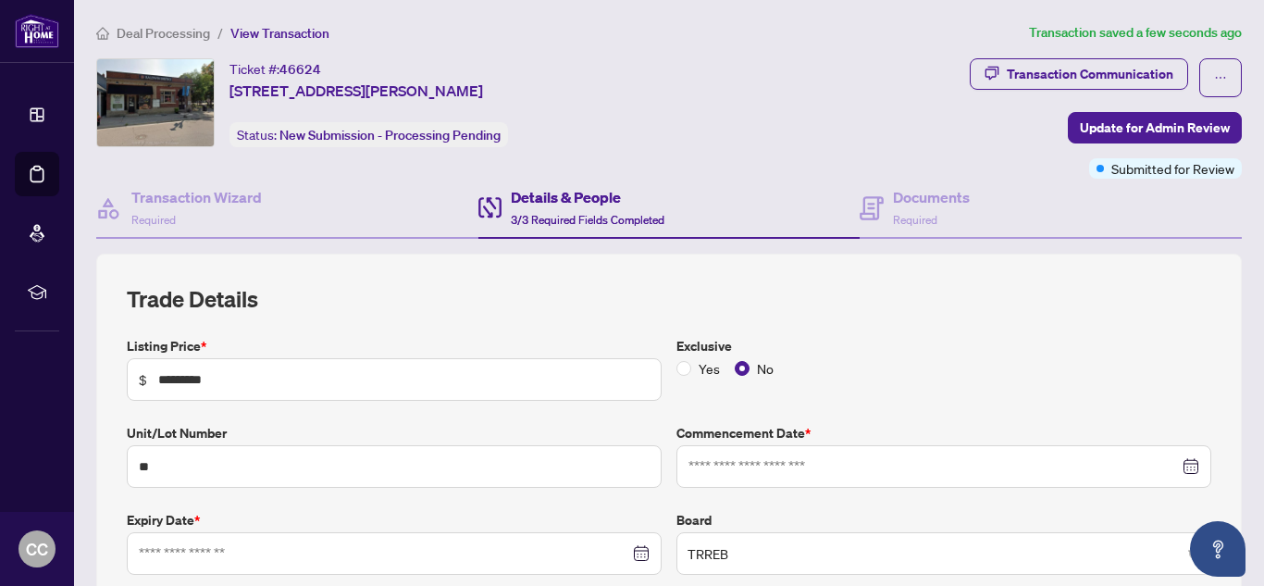
type input "**********"
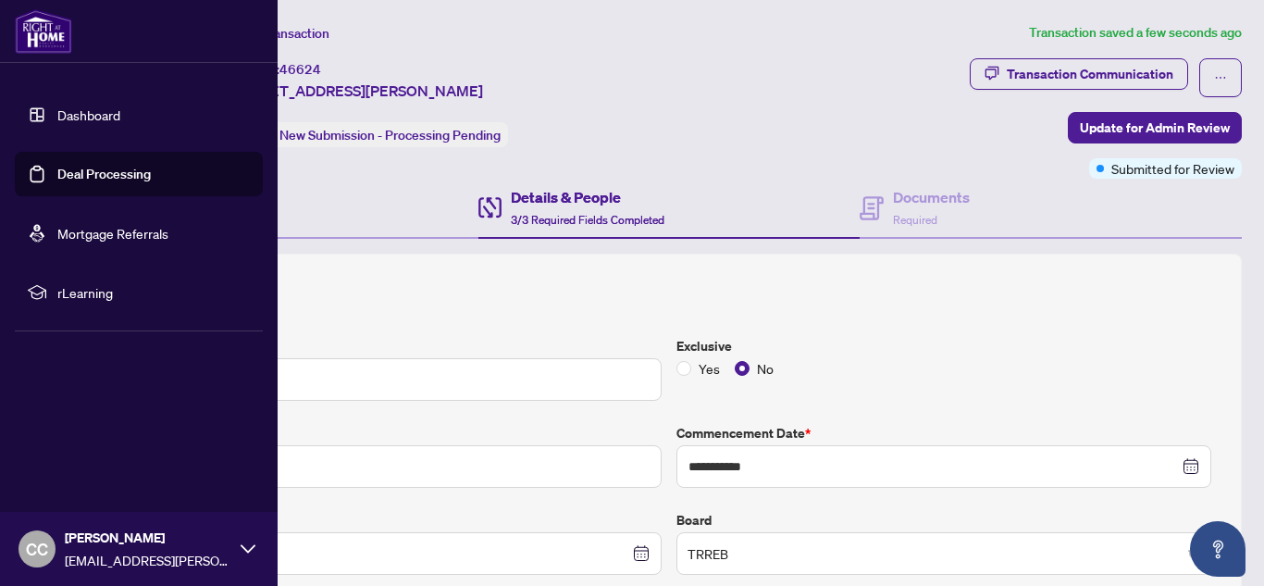
click at [57, 179] on link "Deal Processing" at bounding box center [103, 174] width 93 height 17
